Goal: Information Seeking & Learning: Learn about a topic

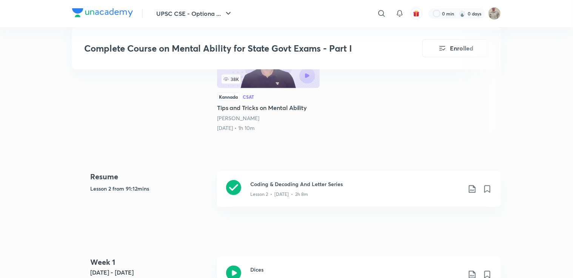
scroll to position [264, 0]
click at [241, 189] on div "Coding & Decoding And Letter Series Lesson 2 • [DATE] • 2h 8m" at bounding box center [359, 189] width 284 height 36
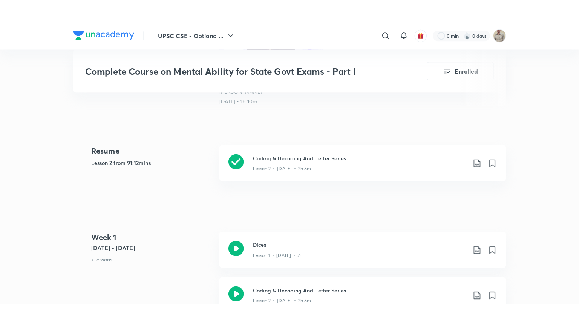
scroll to position [226, 0]
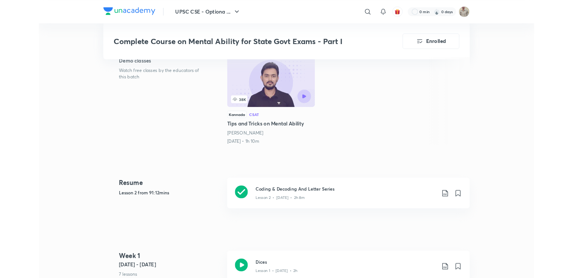
scroll to position [264, 0]
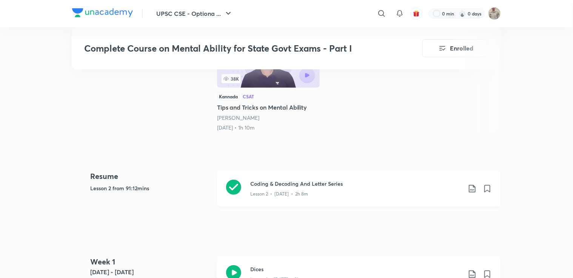
click at [231, 185] on icon at bounding box center [233, 187] width 15 height 15
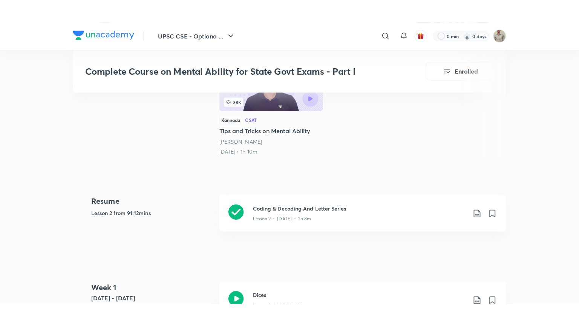
scroll to position [226, 0]
